Goal: Information Seeking & Learning: Find specific fact

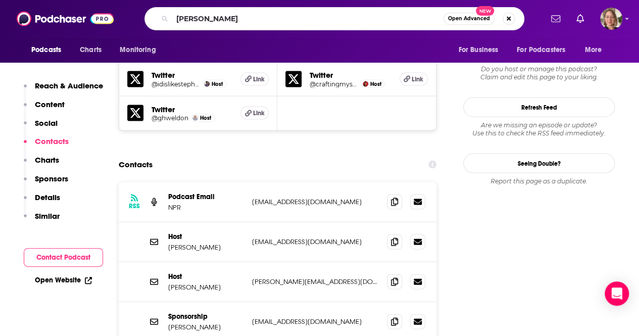
type input "[PERSON_NAME]"
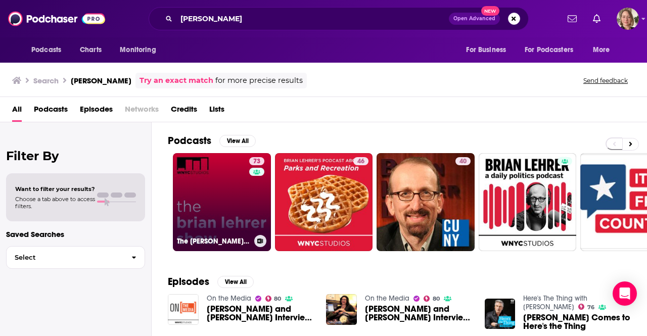
click at [236, 206] on link "73 The [PERSON_NAME] Show" at bounding box center [222, 202] width 98 height 98
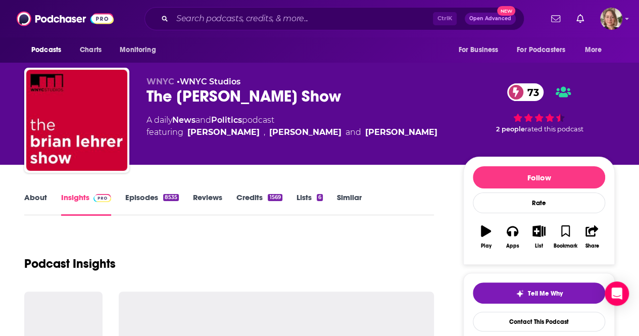
scroll to position [253, 0]
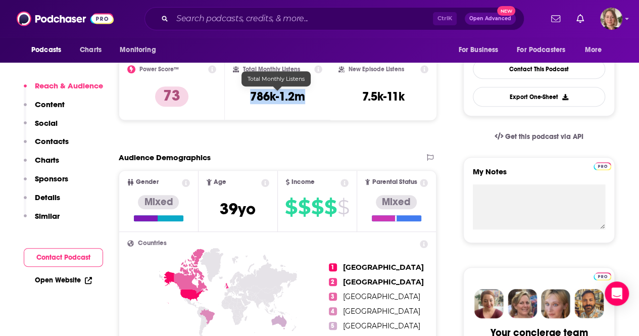
drag, startPoint x: 311, startPoint y: 100, endPoint x: 240, endPoint y: 90, distance: 72.4
click at [240, 90] on div "Total Monthly Listens 786k-1.2m" at bounding box center [278, 88] width 90 height 46
copy h3 "786k-1.2m"
